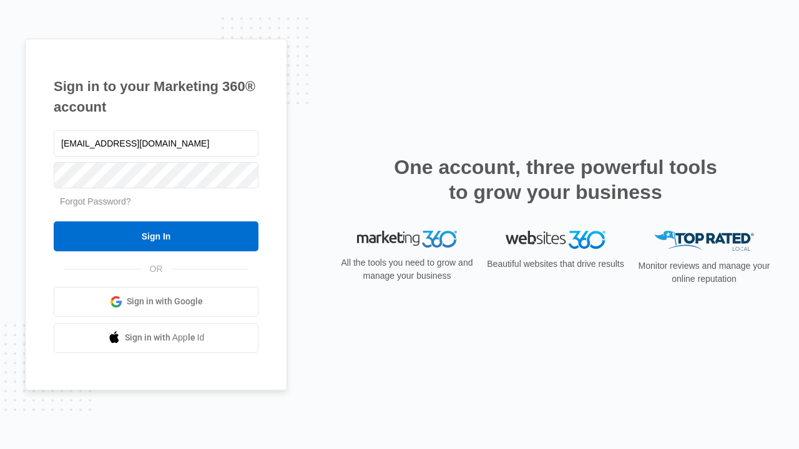
type input "dankie614@gmail.com"
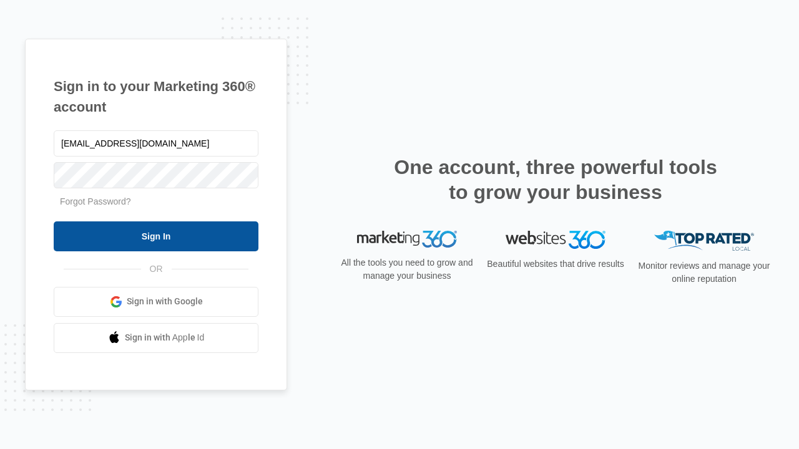
click at [156, 236] on input "Sign In" at bounding box center [156, 237] width 205 height 30
